Goal: Task Accomplishment & Management: Manage account settings

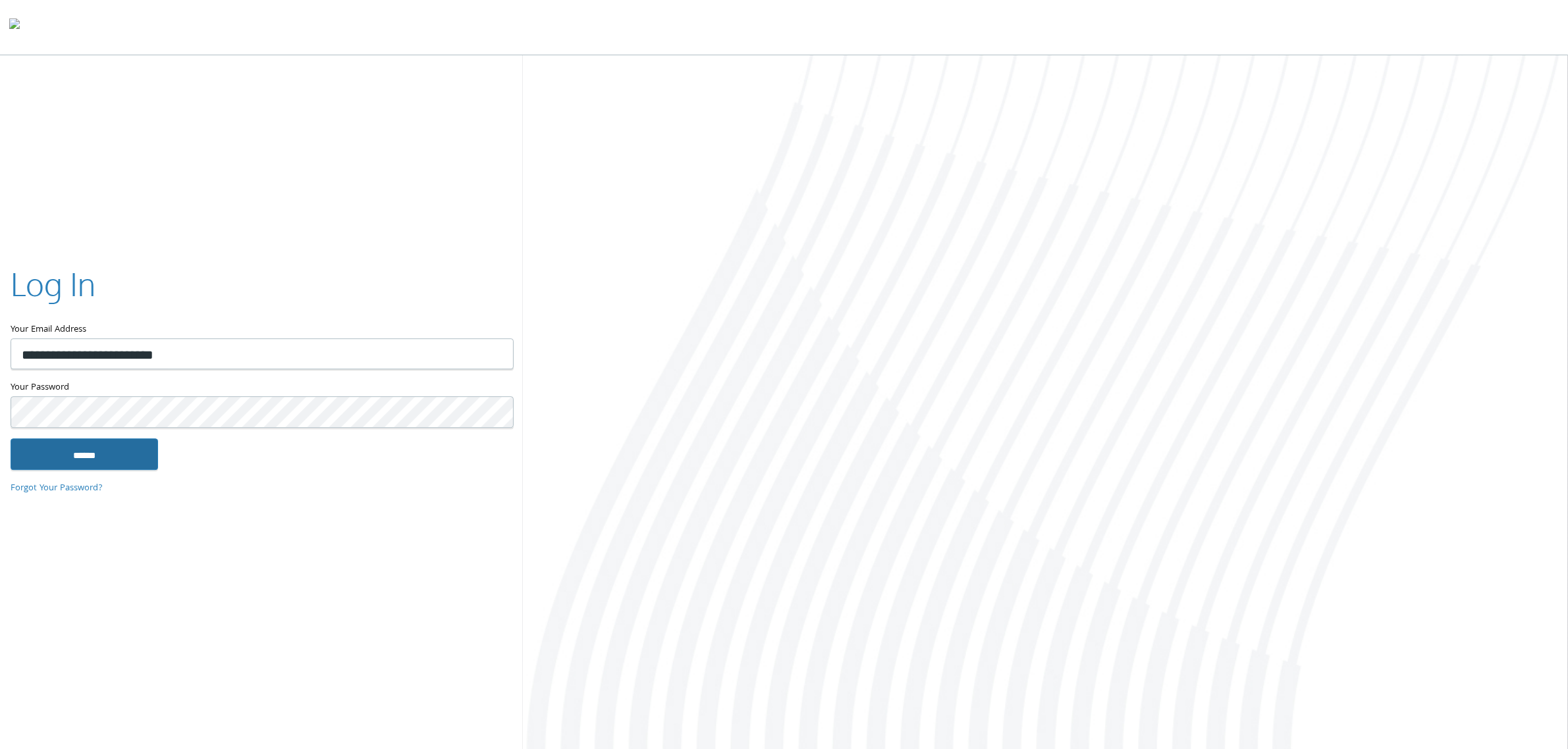
click at [86, 452] on input "******" at bounding box center [84, 454] width 148 height 31
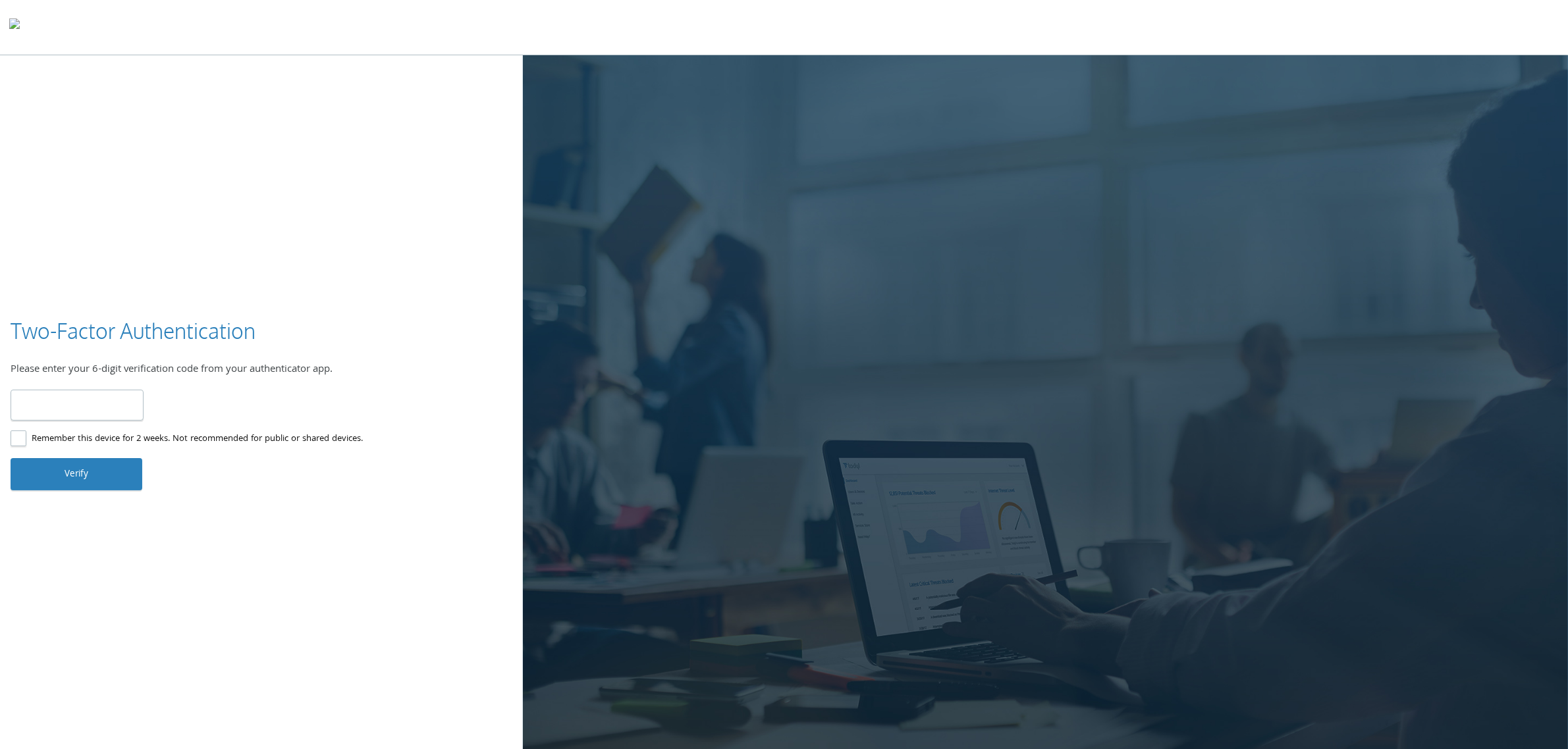
click at [98, 406] on input "number" at bounding box center [76, 405] width 133 height 31
type input "******"
click at [29, 445] on label "Remember this device for 2 weeks. Not recommended for public or shared devices." at bounding box center [186, 439] width 352 height 16
